Goal: Browse casually: Explore the website without a specific task or goal

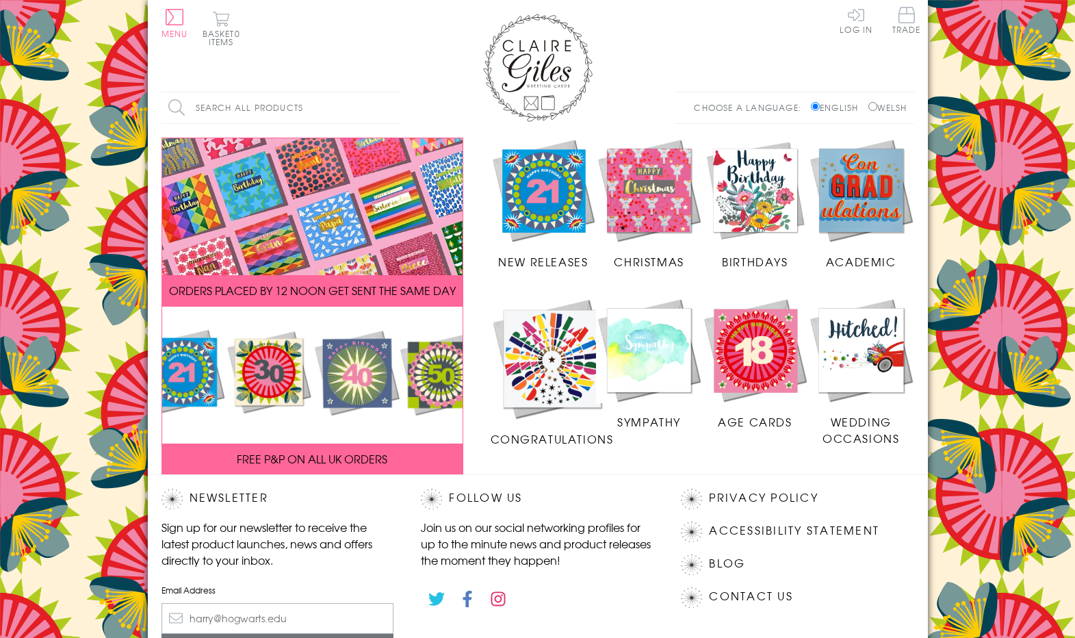
scroll to position [185, 0]
